Goal: Obtain resource: Obtain resource

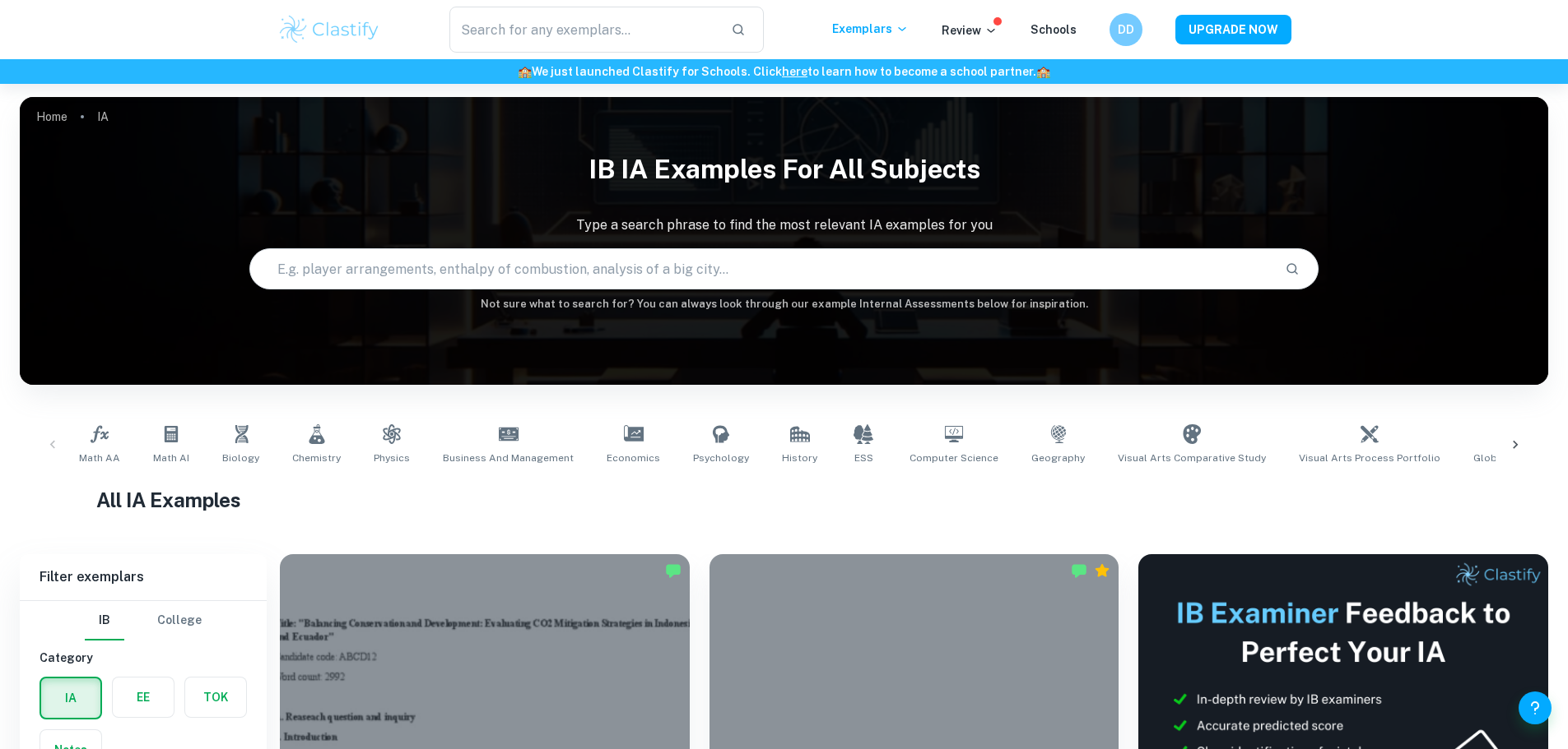
click at [602, 266] on input "text" at bounding box center [761, 269] width 1022 height 46
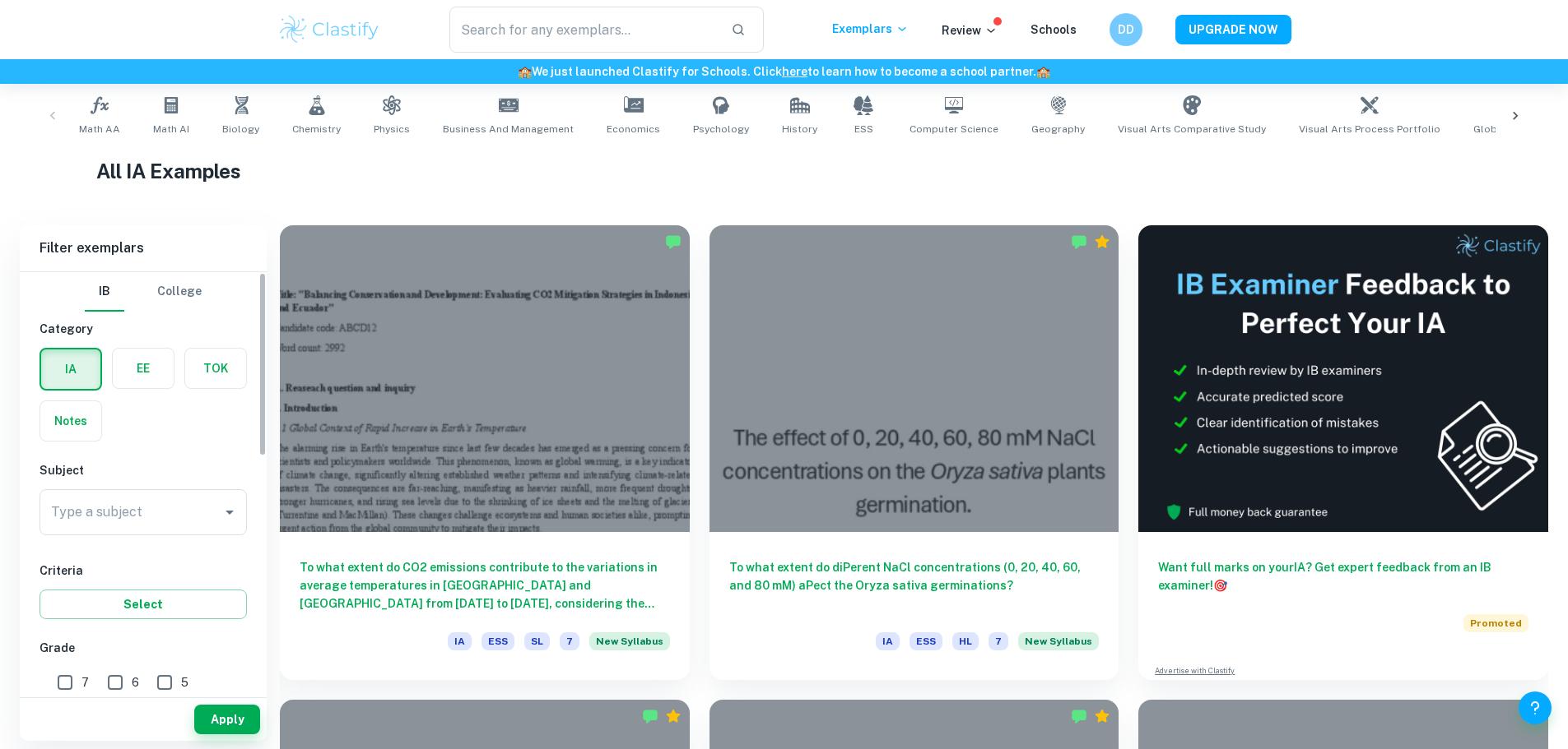
click at [151, 362] on label "button" at bounding box center [142, 369] width 61 height 40
click at [0, 0] on input "radio" at bounding box center [0, 0] width 0 height 0
click at [135, 514] on input "Type a subject" at bounding box center [130, 512] width 168 height 31
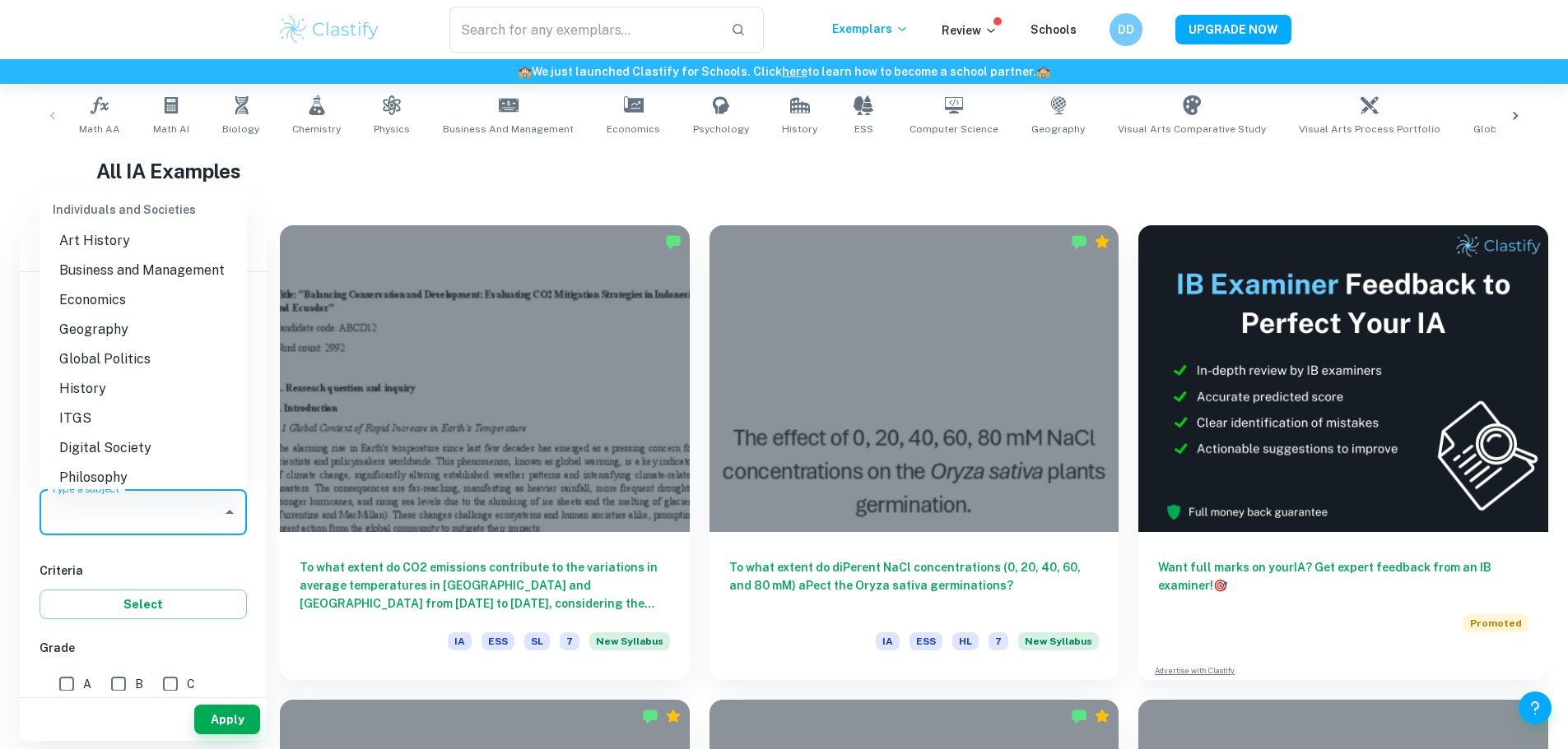
scroll to position [1379, 0]
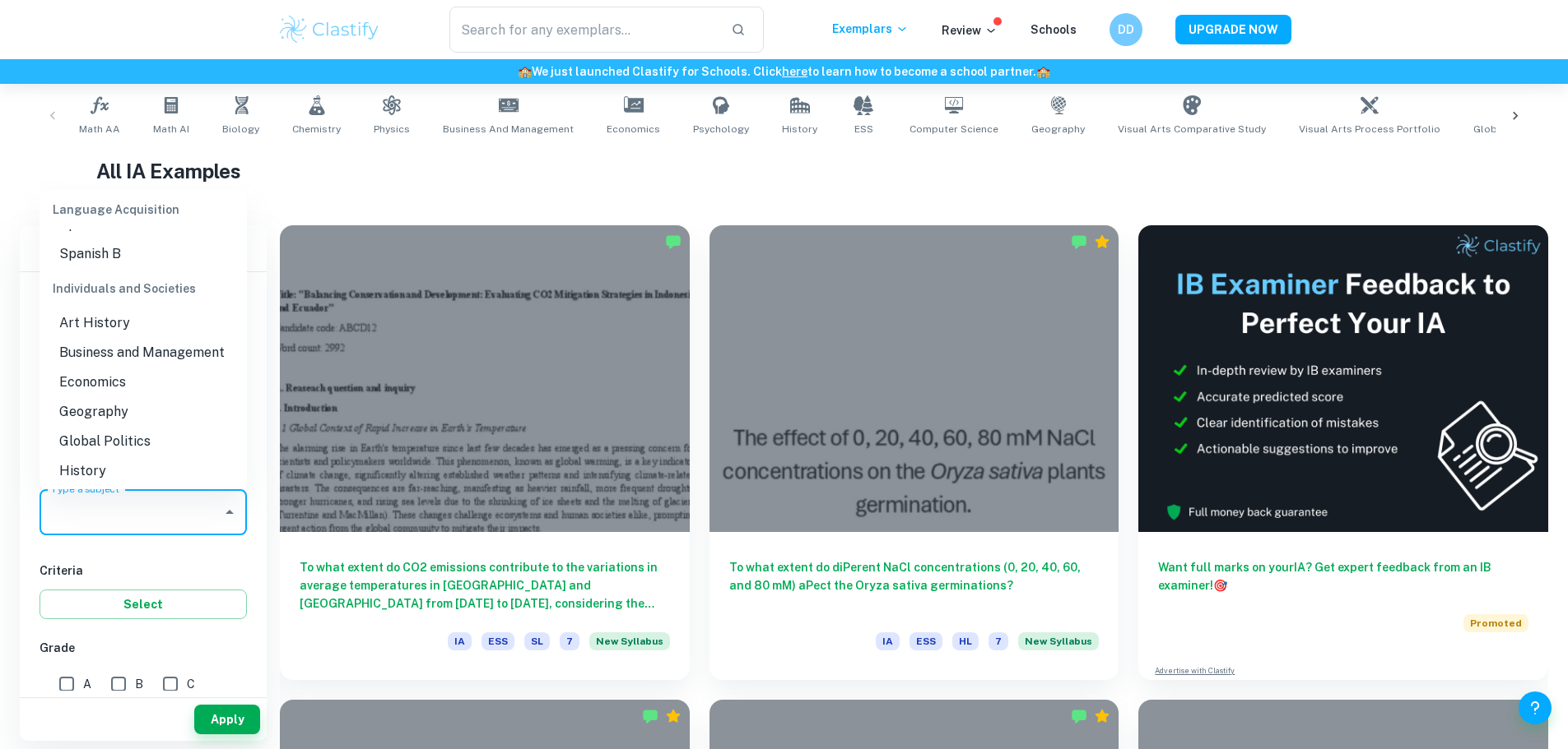
click at [103, 368] on li "Business and Management" at bounding box center [143, 353] width 208 height 30
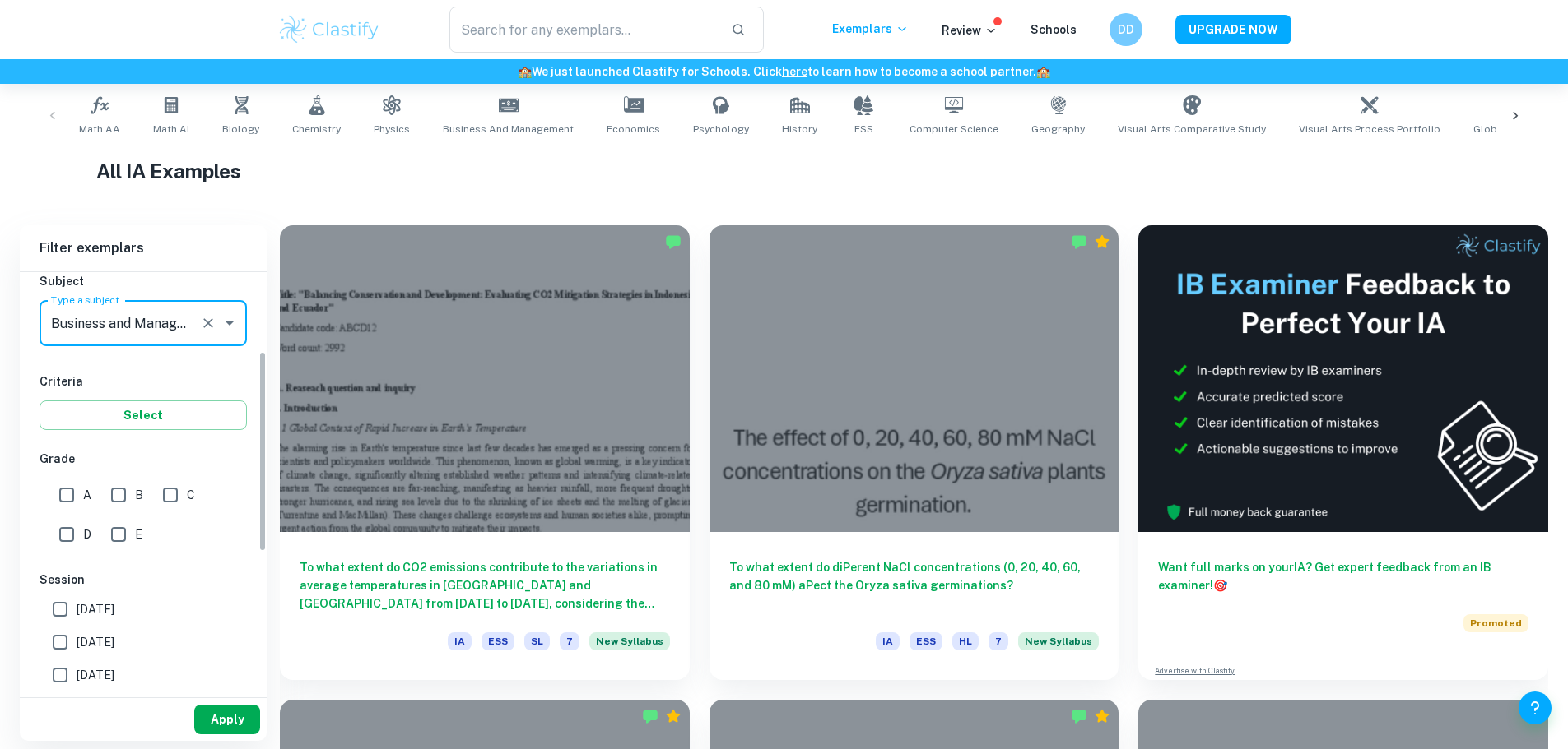
scroll to position [246, 0]
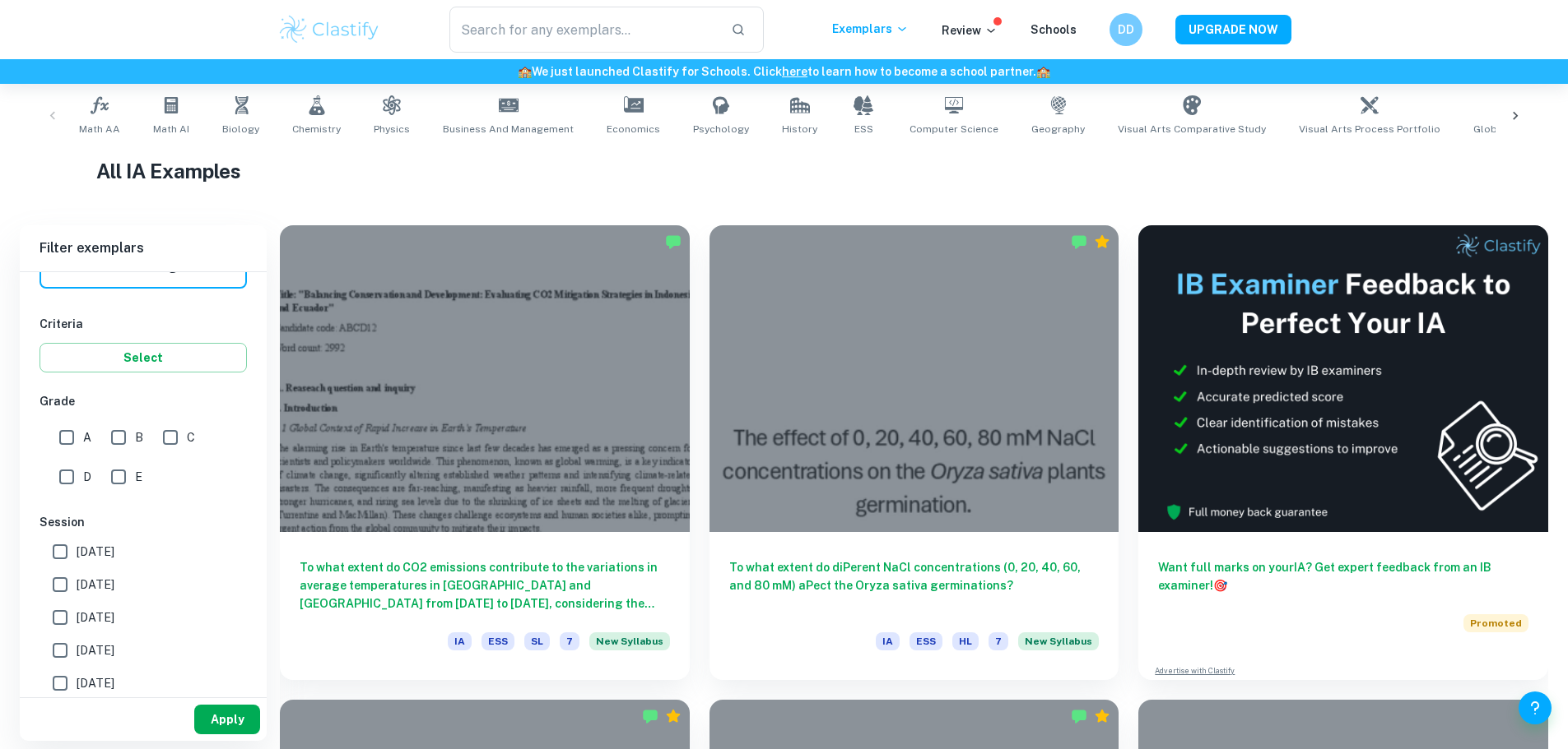
click at [212, 712] on button "Apply" at bounding box center [227, 720] width 66 height 30
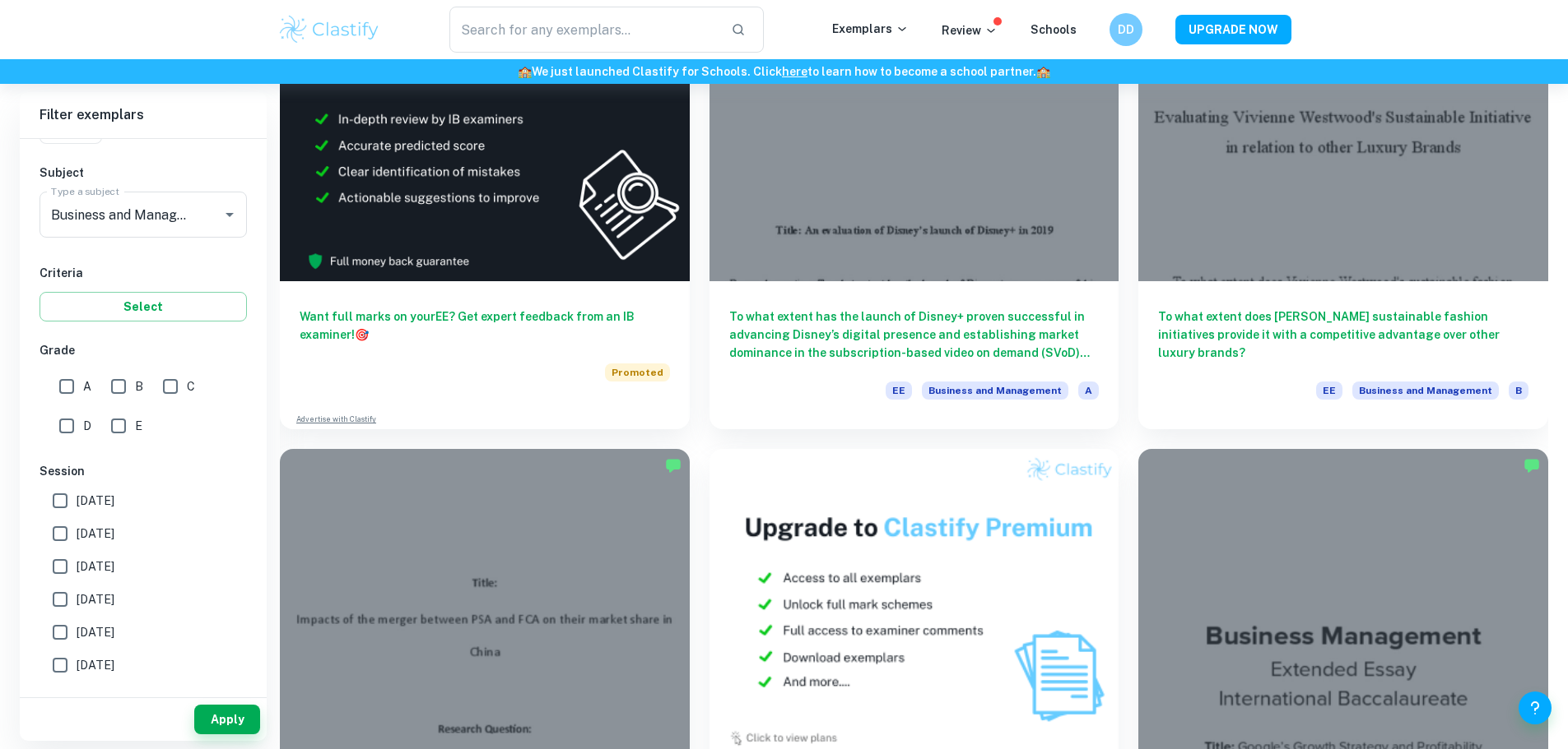
scroll to position [3291, 0]
